Goal: Navigation & Orientation: Go to known website

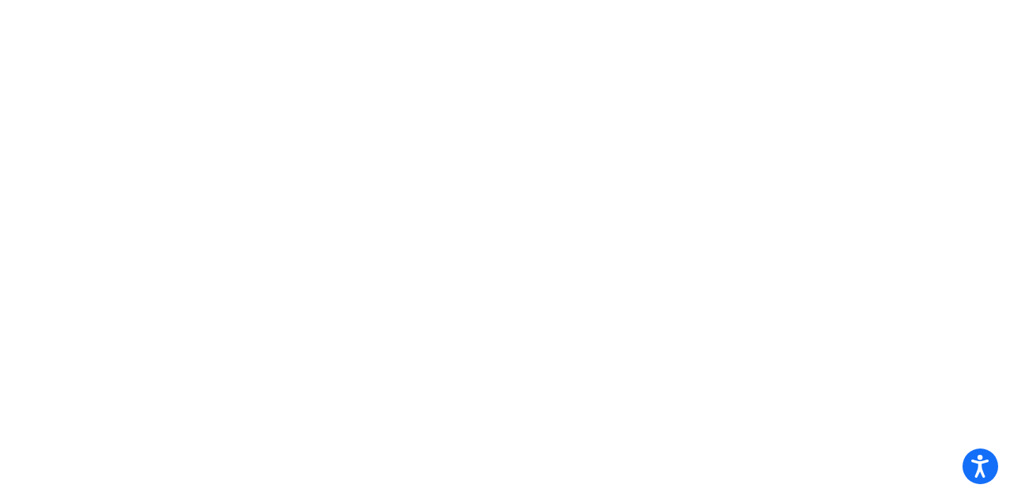
click at [269, 155] on mat-sidenav-content at bounding box center [507, 250] width 1014 height 500
